Goal: Information Seeking & Learning: Learn about a topic

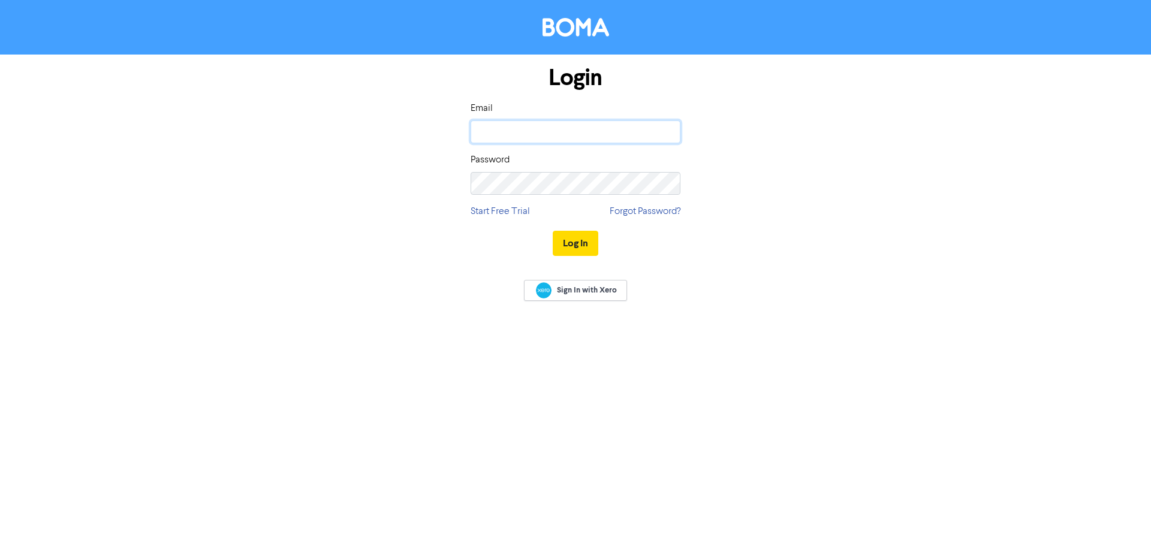
type input "[PERSON_NAME][EMAIL_ADDRESS][DOMAIN_NAME]"
click at [577, 242] on button "Log In" at bounding box center [576, 243] width 46 height 25
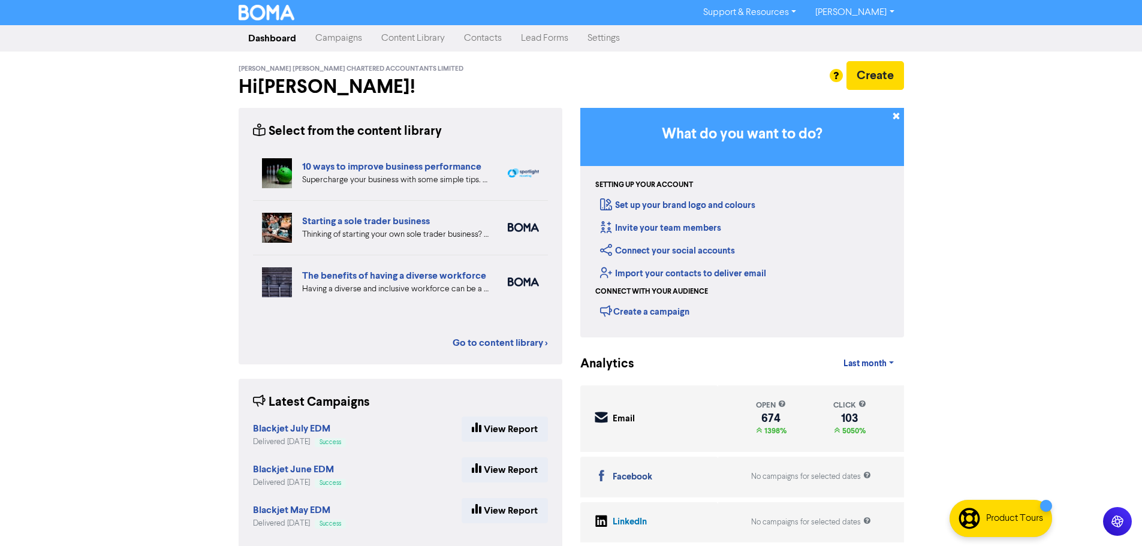
click at [332, 44] on link "Campaigns" at bounding box center [339, 38] width 66 height 24
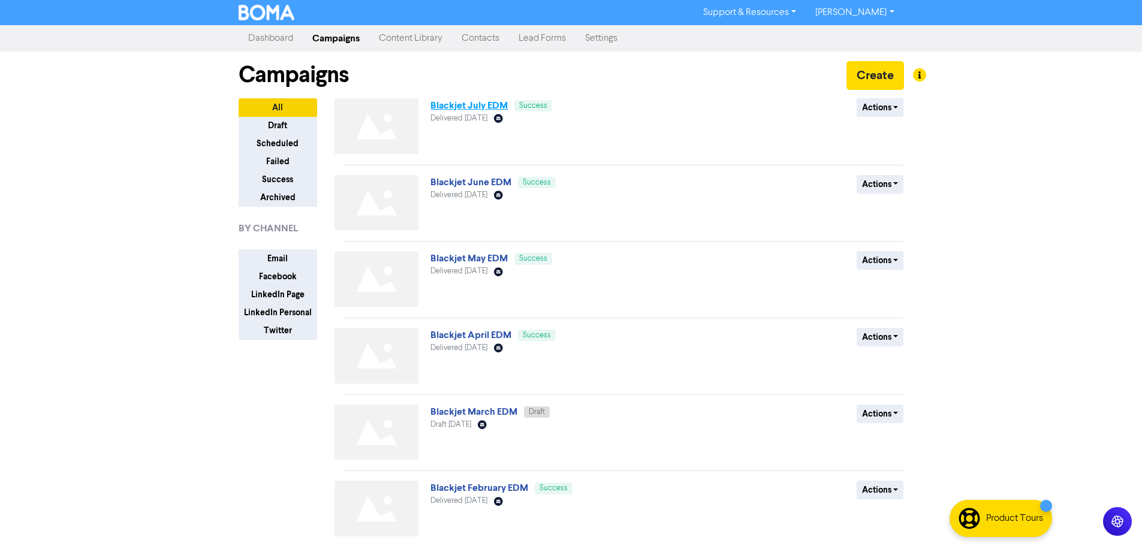
click at [458, 107] on link "Blackjet July EDM" at bounding box center [469, 106] width 77 height 12
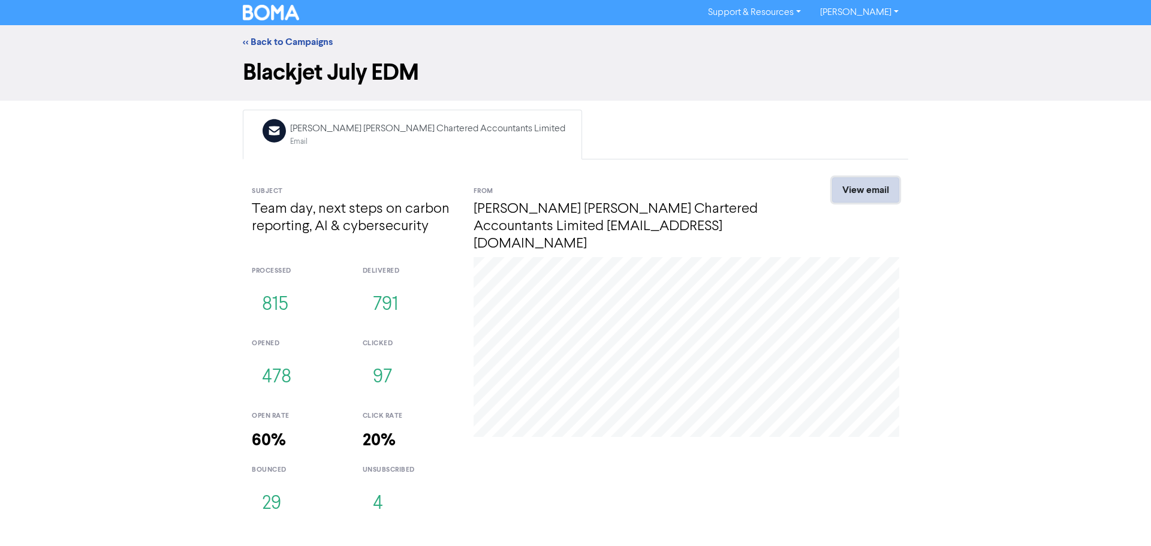
click at [862, 195] on link "View email" at bounding box center [865, 189] width 67 height 25
click at [251, 47] on link "<< Back to Campaigns" at bounding box center [288, 42] width 90 height 12
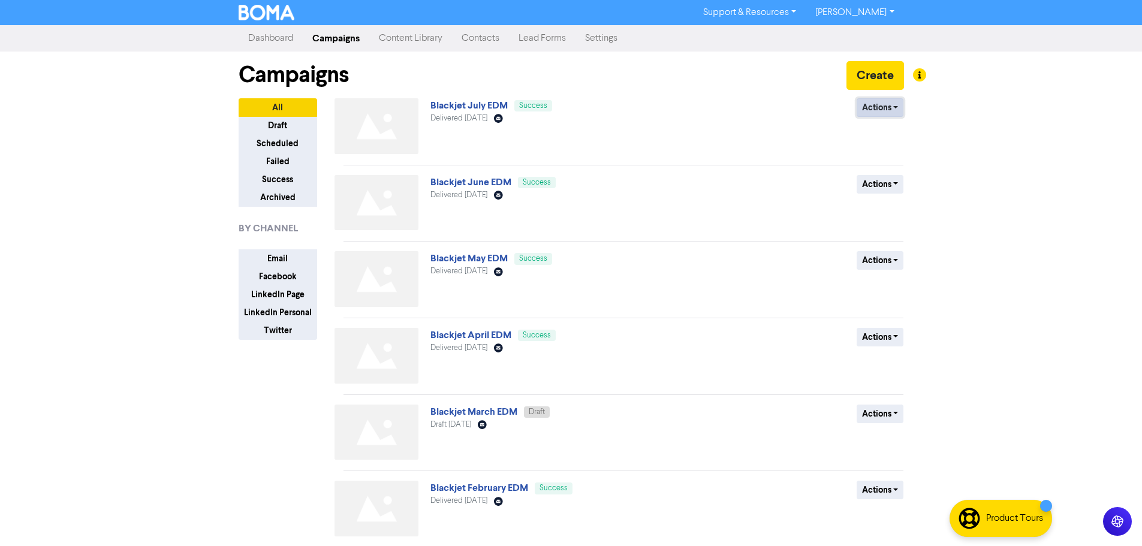
click at [871, 108] on button "Actions" at bounding box center [880, 107] width 47 height 19
click at [1012, 122] on div "Support & Resources Video Tutorials FAQ & Guides Marketing Education [PERSON_NA…" at bounding box center [571, 273] width 1142 height 546
click at [424, 43] on link "Content Library" at bounding box center [410, 38] width 83 height 24
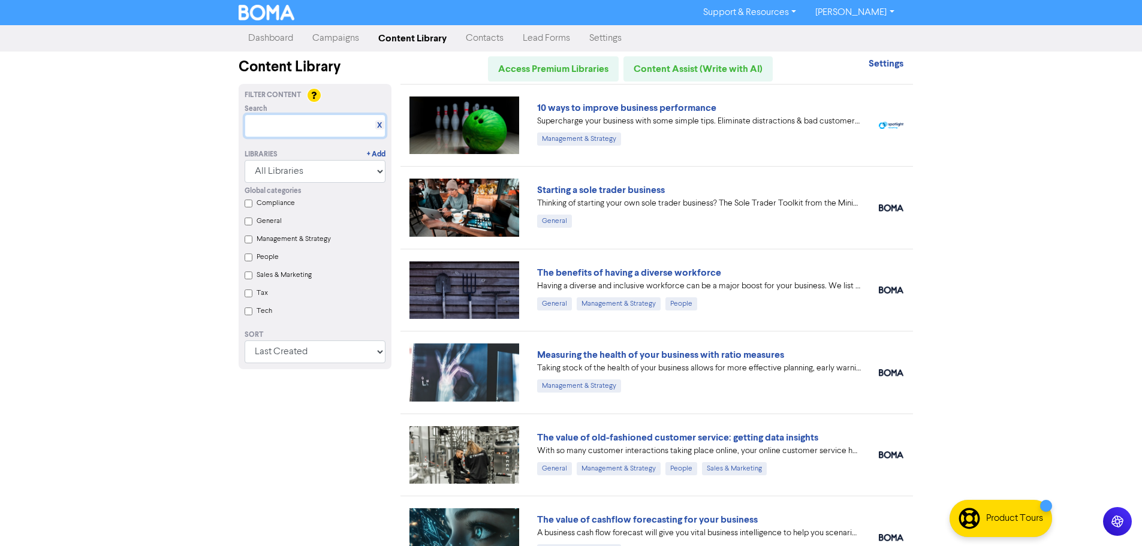
click at [315, 122] on input "text" at bounding box center [315, 126] width 141 height 23
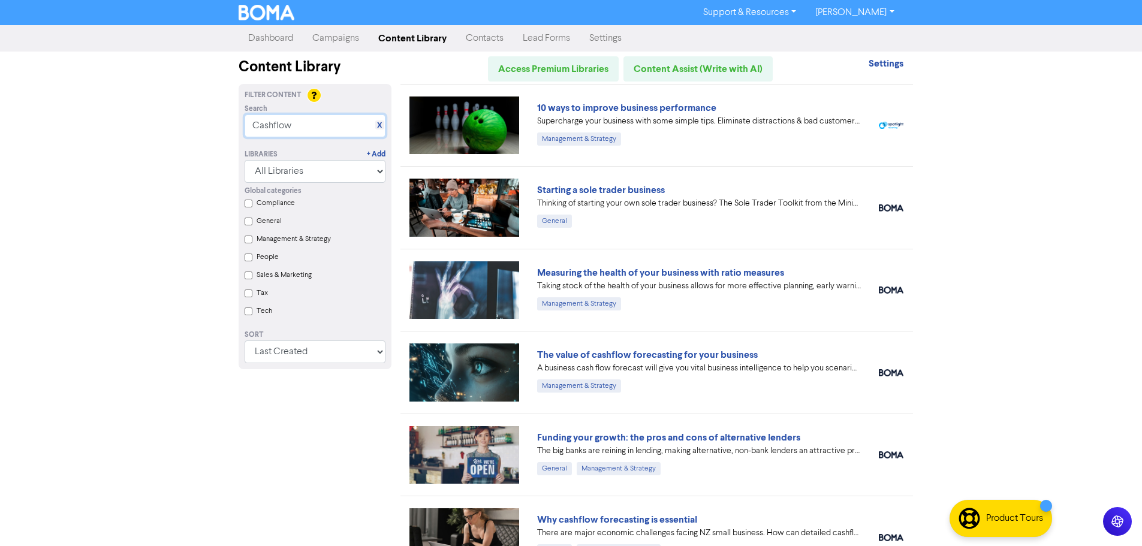
type input "Cashflow"
click at [581, 116] on div "Supercharge your business with some simple tips. Eliminate distractions & bad c…" at bounding box center [699, 121] width 324 height 13
click at [642, 109] on link "10 ways to improve business performance" at bounding box center [626, 108] width 179 height 12
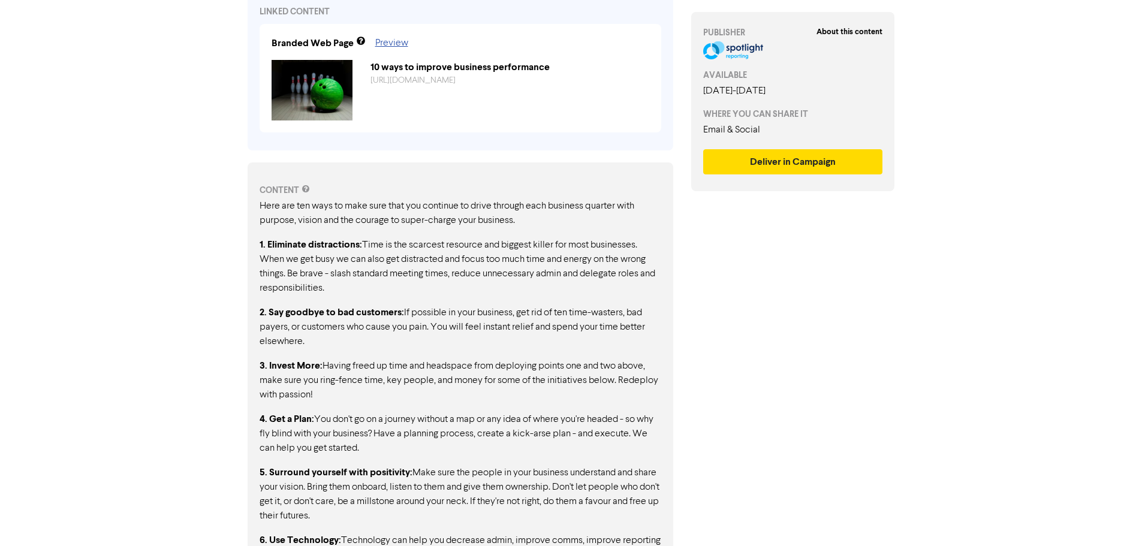
scroll to position [406, 0]
